Goal: Information Seeking & Learning: Check status

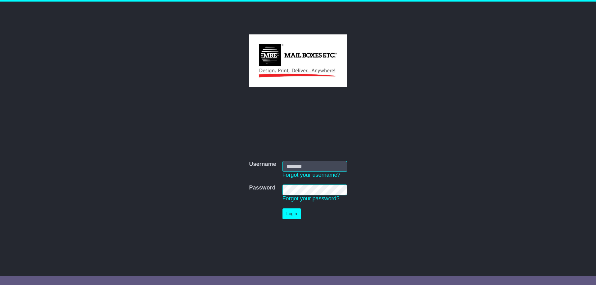
type input "**********"
click at [288, 213] on button "Login" at bounding box center [291, 214] width 19 height 11
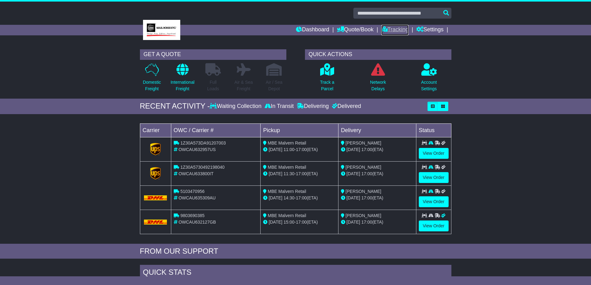
click at [393, 30] on link "Tracking" at bounding box center [394, 30] width 27 height 11
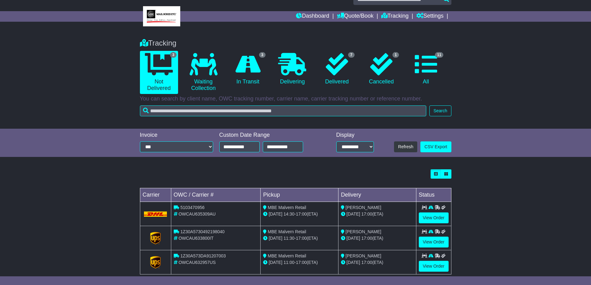
scroll to position [25, 0]
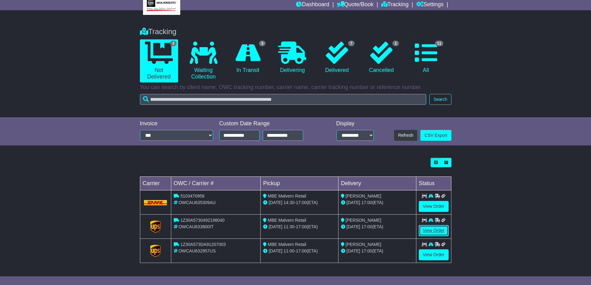
click at [426, 229] on link "View Order" at bounding box center [434, 230] width 30 height 11
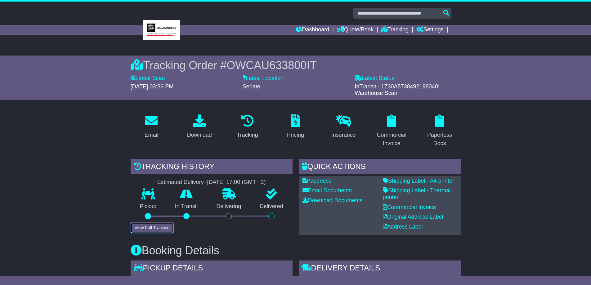
click at [154, 227] on button "View Full Tracking" at bounding box center [152, 227] width 43 height 11
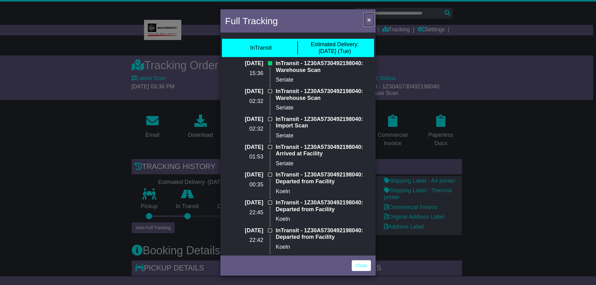
click at [369, 18] on span "×" at bounding box center [369, 19] width 4 height 7
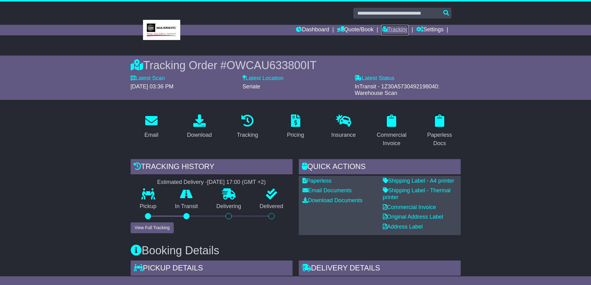
click at [391, 30] on link "Tracking" at bounding box center [394, 30] width 27 height 11
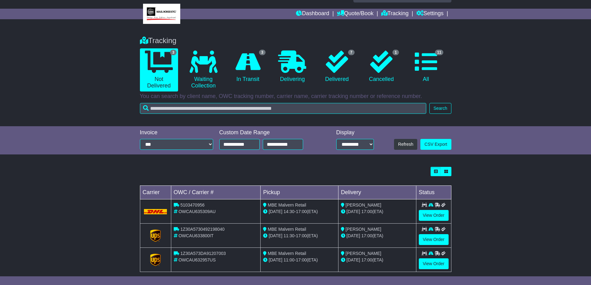
scroll to position [25, 0]
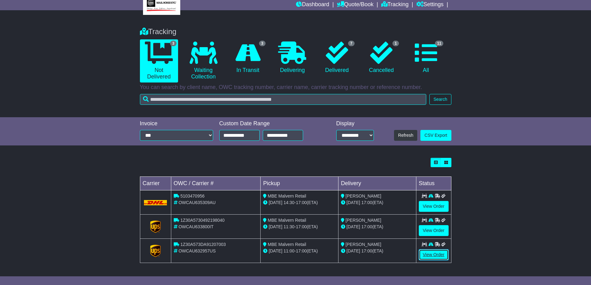
click at [433, 255] on link "View Order" at bounding box center [434, 254] width 30 height 11
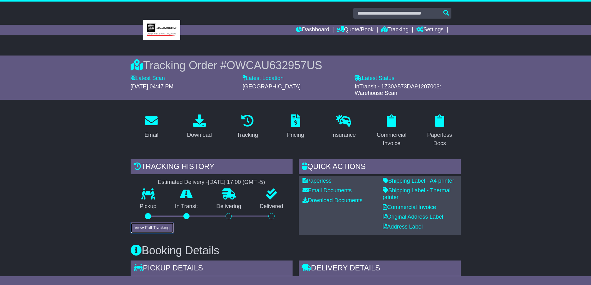
click at [164, 226] on button "View Full Tracking" at bounding box center [152, 227] width 43 height 11
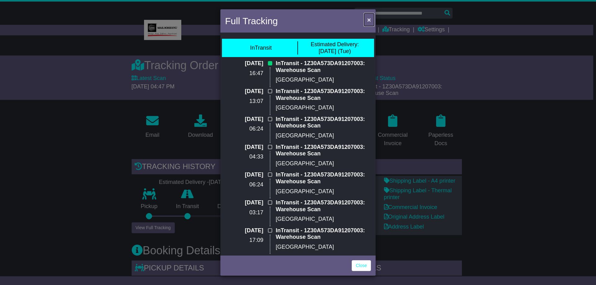
click at [368, 17] on span "×" at bounding box center [369, 19] width 4 height 7
